Goal: Find specific page/section: Find specific page/section

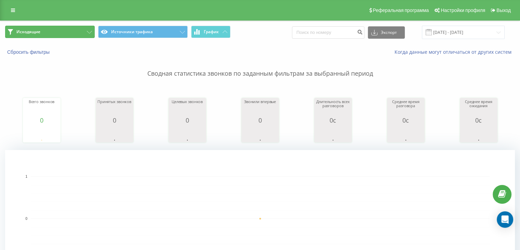
click at [61, 36] on button "Исходящие" at bounding box center [50, 32] width 90 height 12
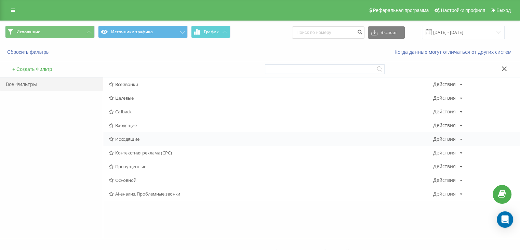
click at [131, 142] on div "Исходящие Действия Редактировать Копировать Удалить По умолчанию Поделиться" at bounding box center [311, 139] width 417 height 14
click at [129, 134] on div "Исходящие Действия Редактировать Копировать Удалить По умолчанию Поделиться" at bounding box center [311, 139] width 417 height 14
click at [120, 140] on span "Исходящие" at bounding box center [271, 138] width 325 height 5
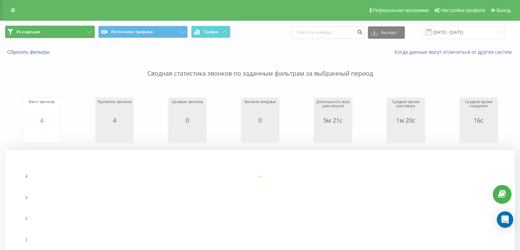
click at [82, 31] on button "Исходящие" at bounding box center [50, 32] width 90 height 12
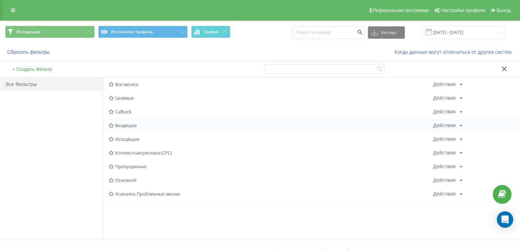
click at [134, 125] on span "Входящие" at bounding box center [271, 125] width 325 height 5
